Goal: Task Accomplishment & Management: Manage account settings

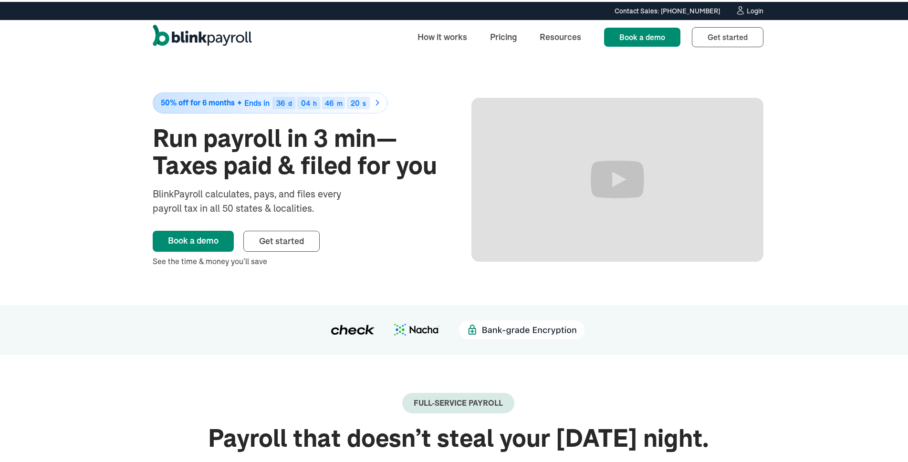
scroll to position [95, 0]
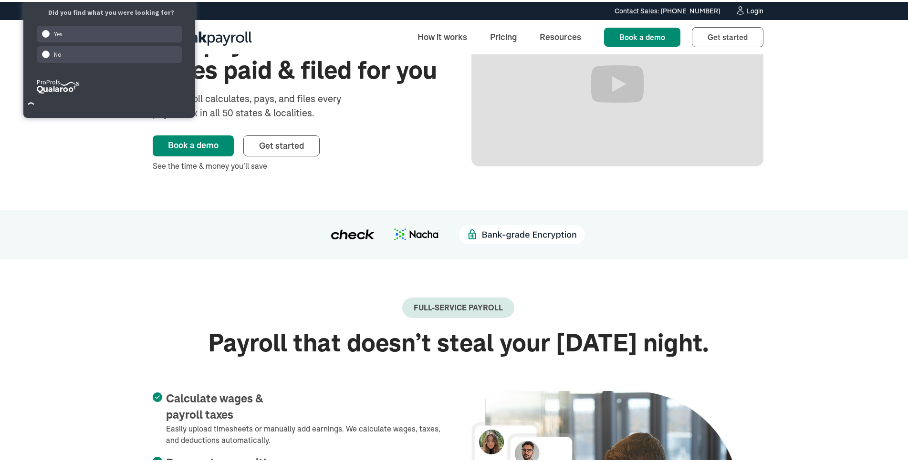
click at [754, 8] on div "Login" at bounding box center [754, 9] width 17 height 7
